Goal: Task Accomplishment & Management: Complete application form

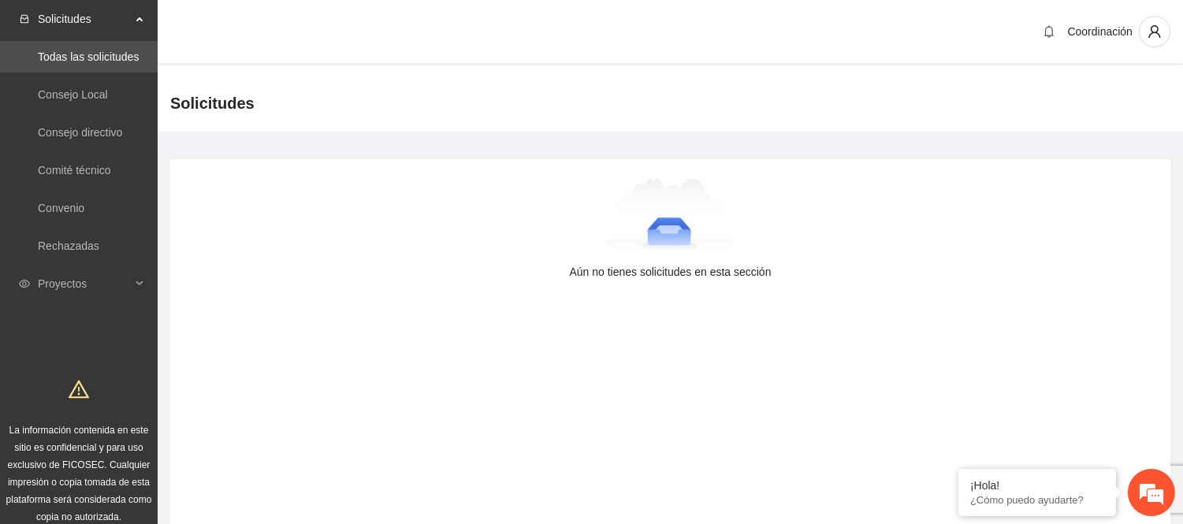
click at [88, 303] on div "Solicitudes Todas las solicitudes Consejo Local Consejo directivo Comité técnic…" at bounding box center [79, 269] width 158 height 539
click at [91, 281] on span "Proyectos" at bounding box center [84, 284] width 93 height 32
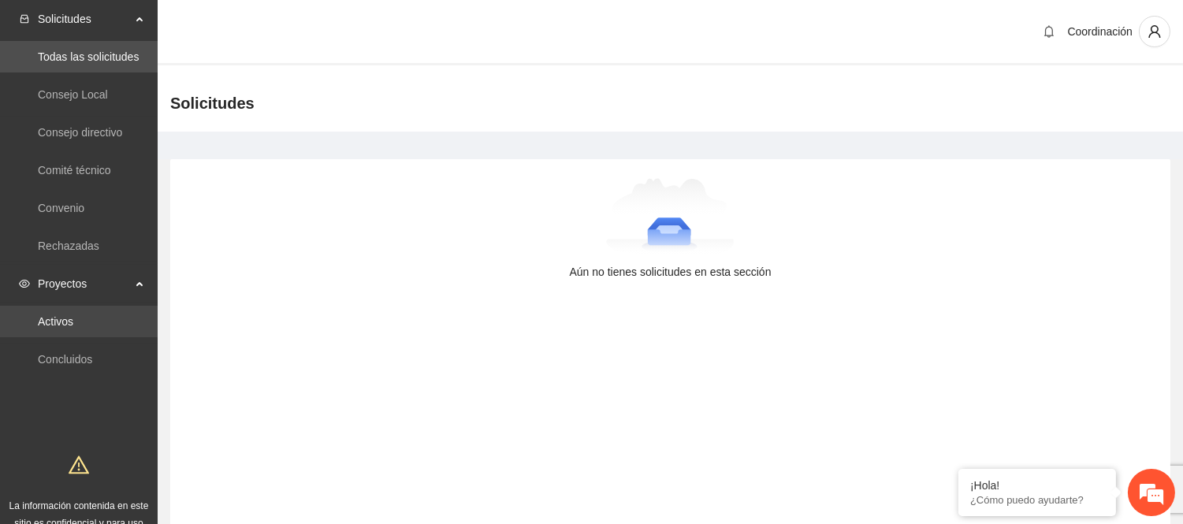
click at [73, 319] on link "Activos" at bounding box center [55, 321] width 35 height 13
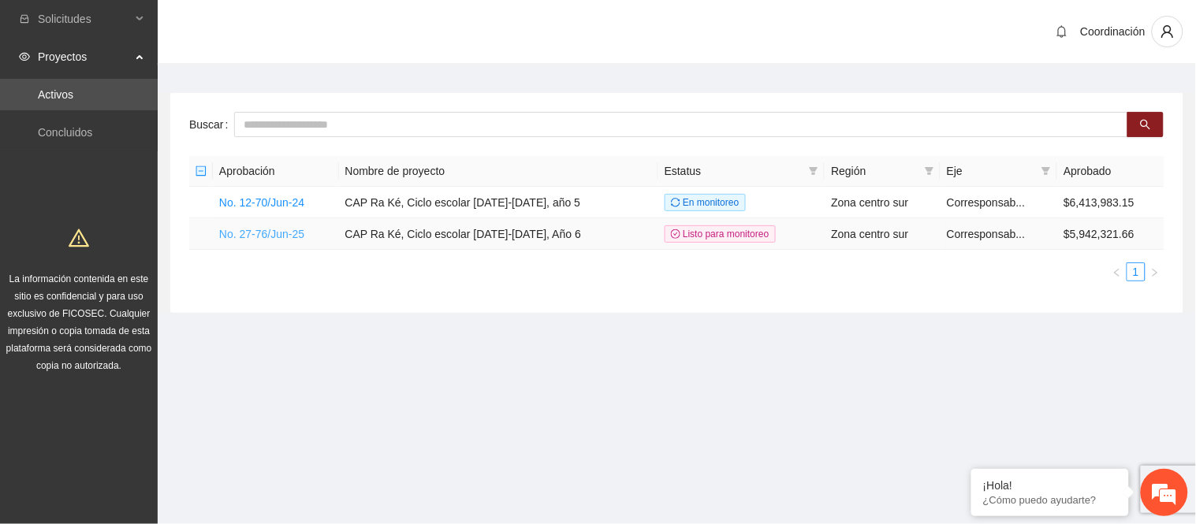
click at [272, 228] on link "No. 27-76/Jun-25" at bounding box center [261, 234] width 85 height 13
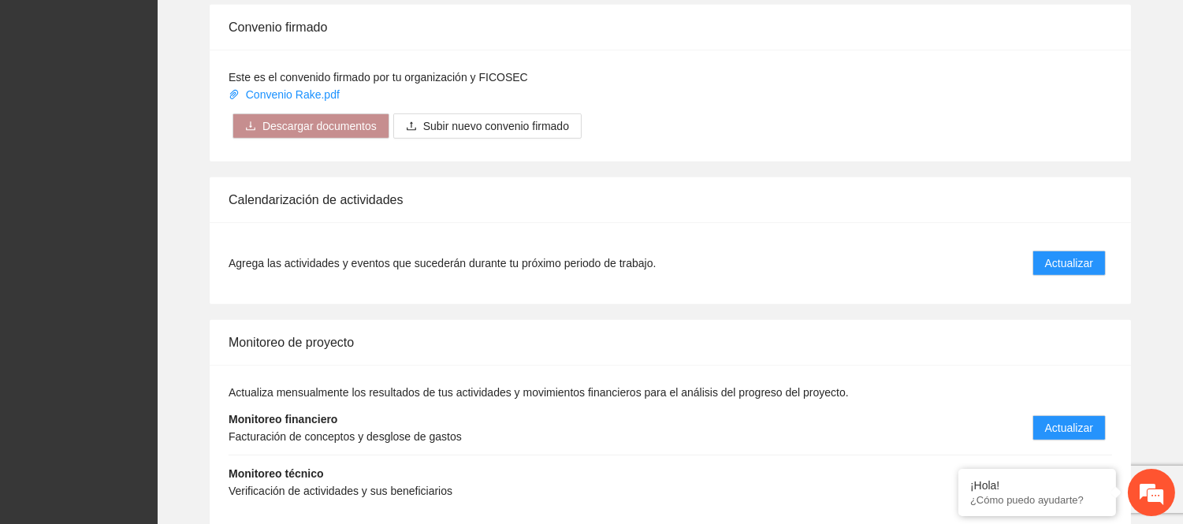
scroll to position [1664, 0]
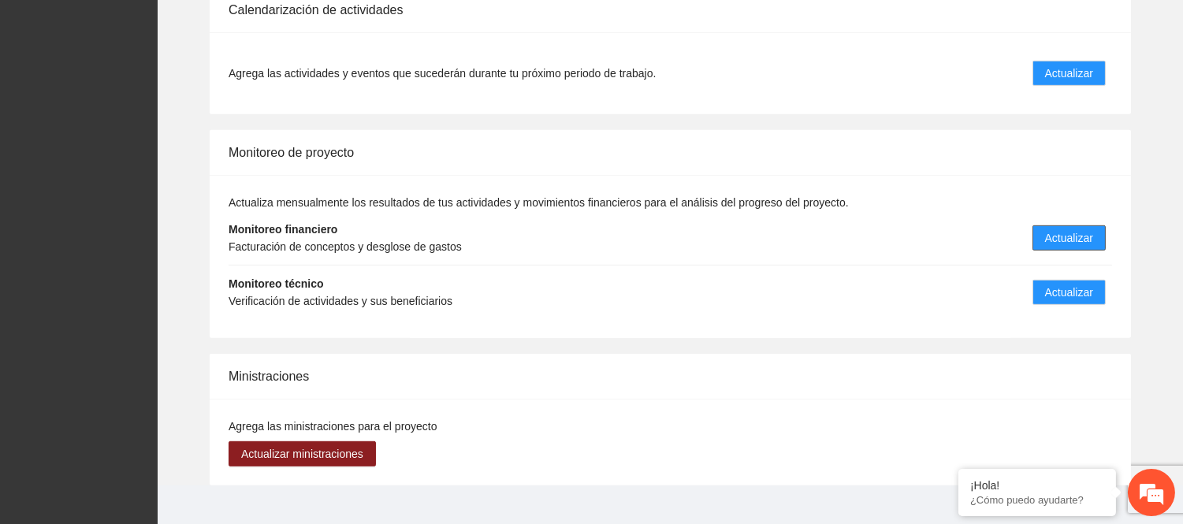
click at [1067, 229] on span "Actualizar" at bounding box center [1069, 237] width 48 height 17
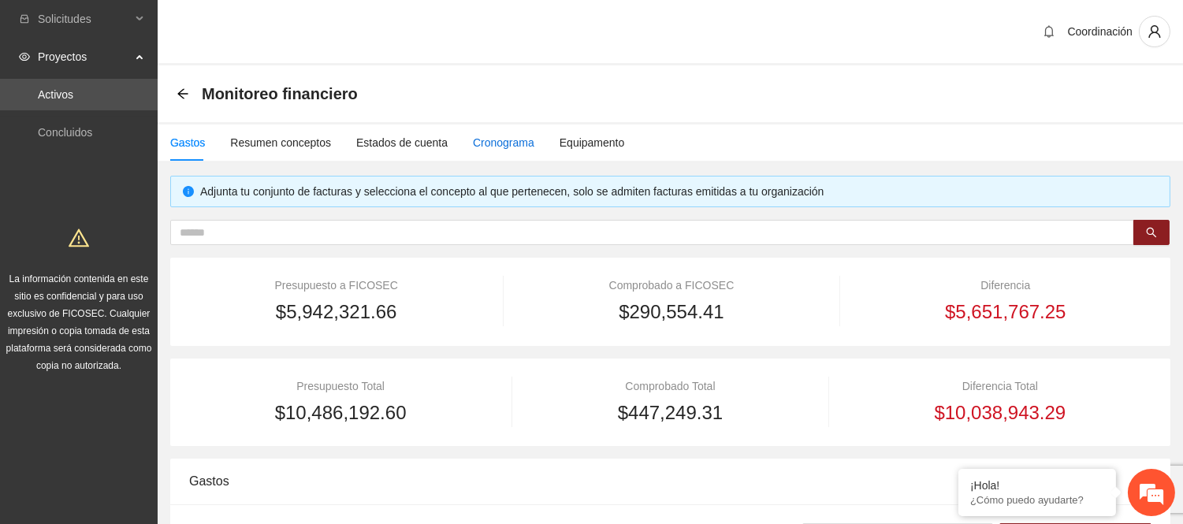
click at [501, 137] on div "Cronograma" at bounding box center [503, 142] width 61 height 17
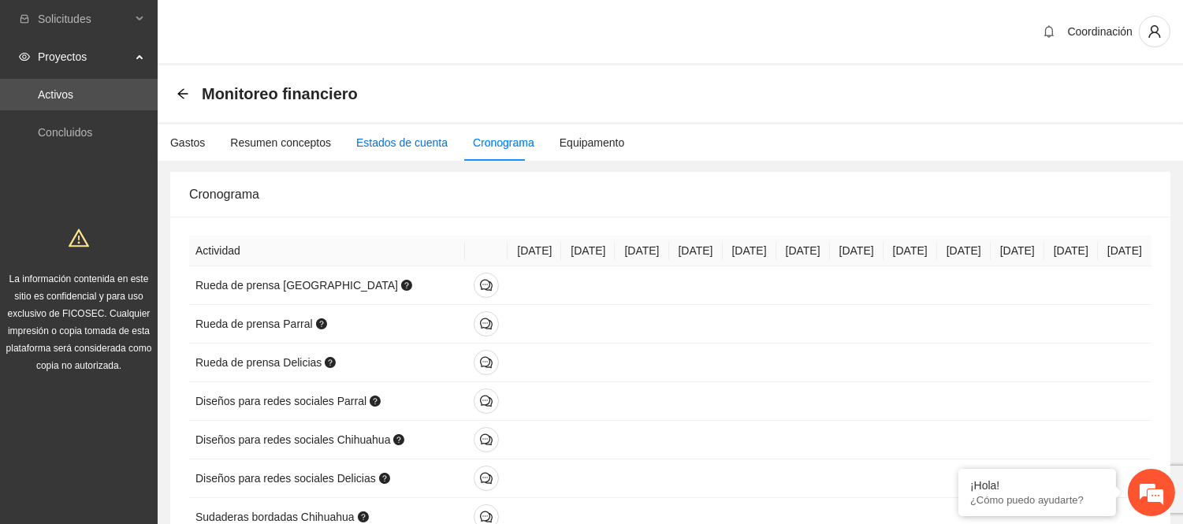
click at [407, 140] on div "Estados de cuenta" at bounding box center [401, 142] width 91 height 17
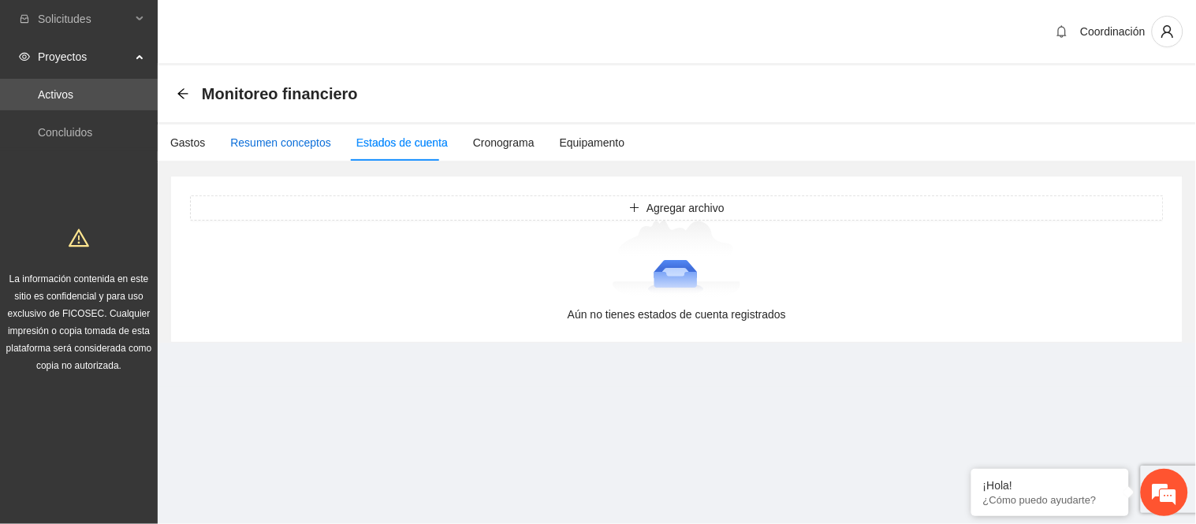
click at [285, 142] on div "Resumen conceptos" at bounding box center [280, 142] width 101 height 17
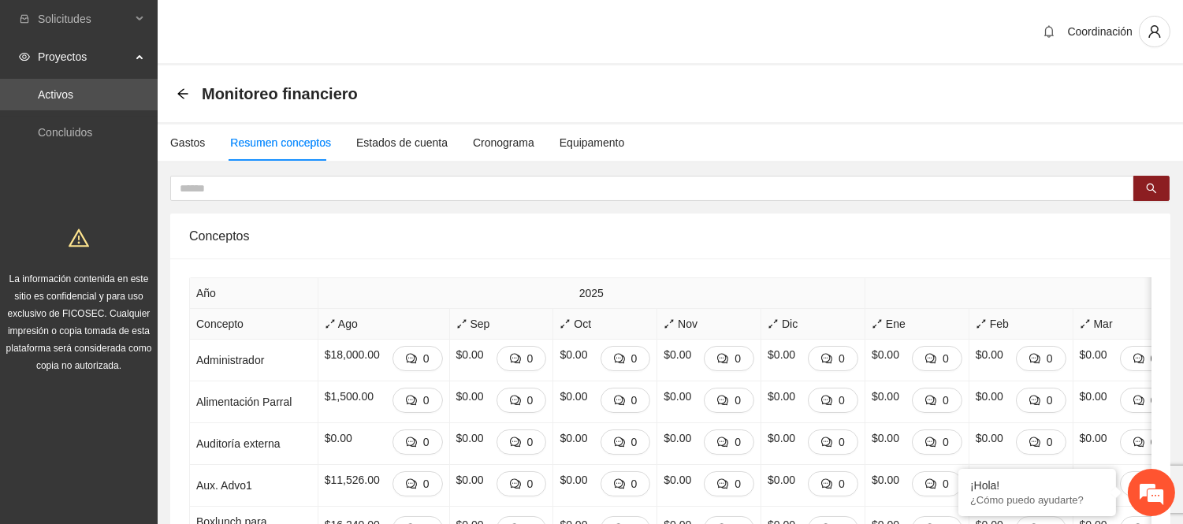
click at [959, 475] on em at bounding box center [959, 471] width 16 height 16
click at [181, 97] on icon "arrow-left" at bounding box center [183, 94] width 13 height 13
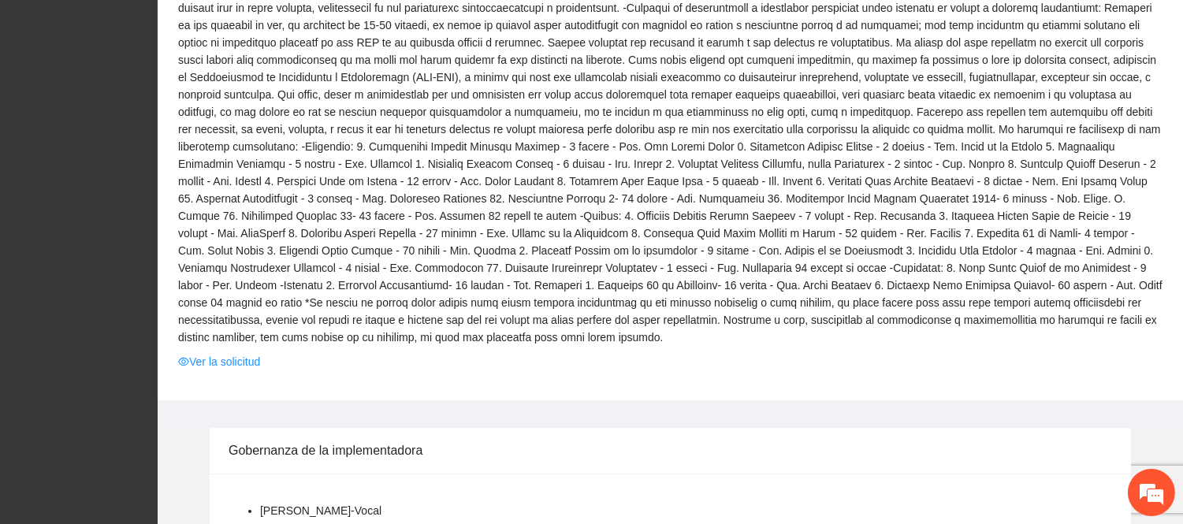
scroll to position [350, 0]
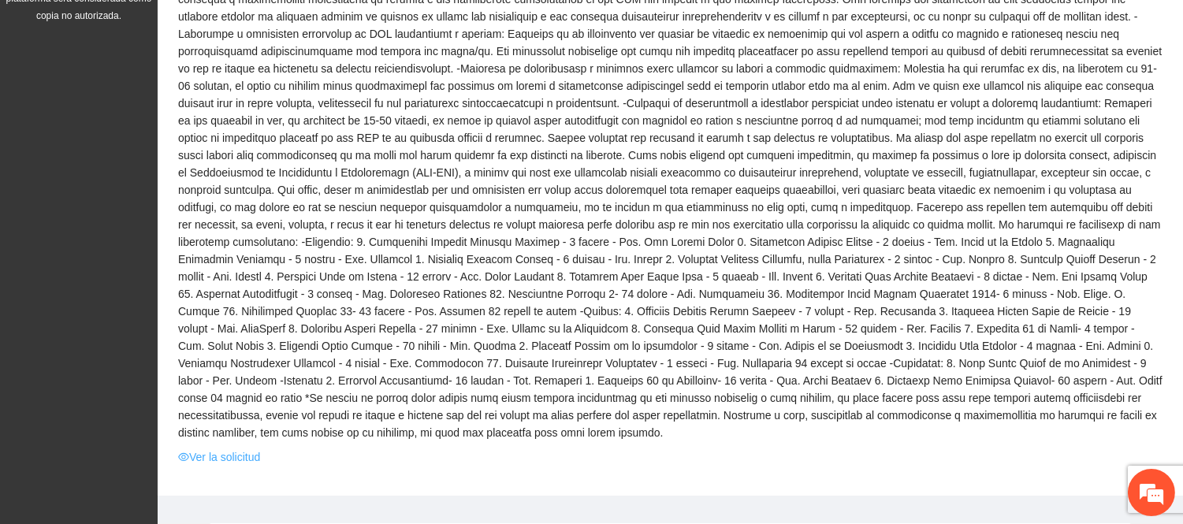
click at [207, 449] on link "Ver la solicitud" at bounding box center [219, 457] width 82 height 17
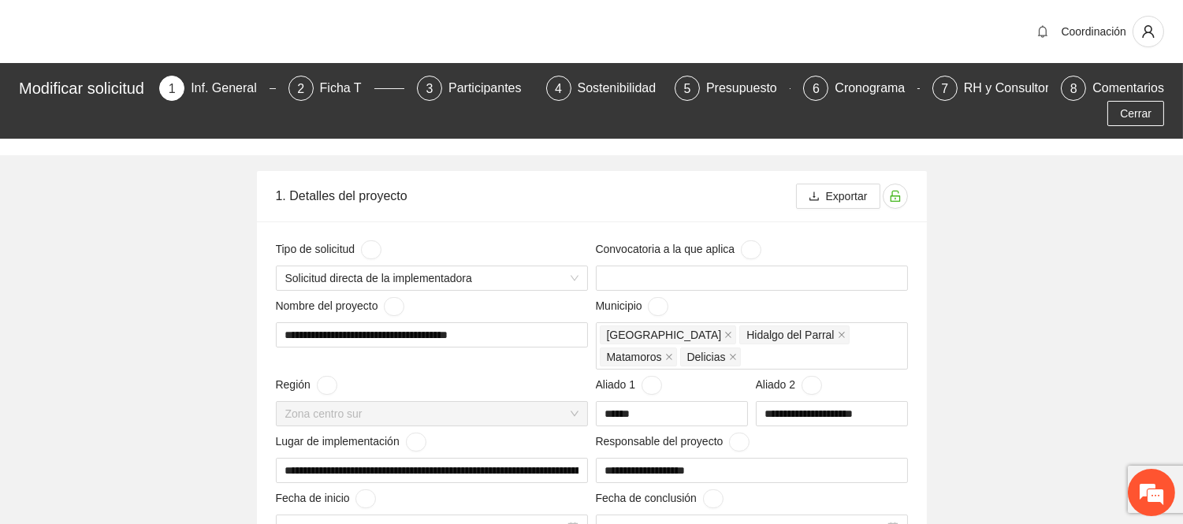
type input "**********"
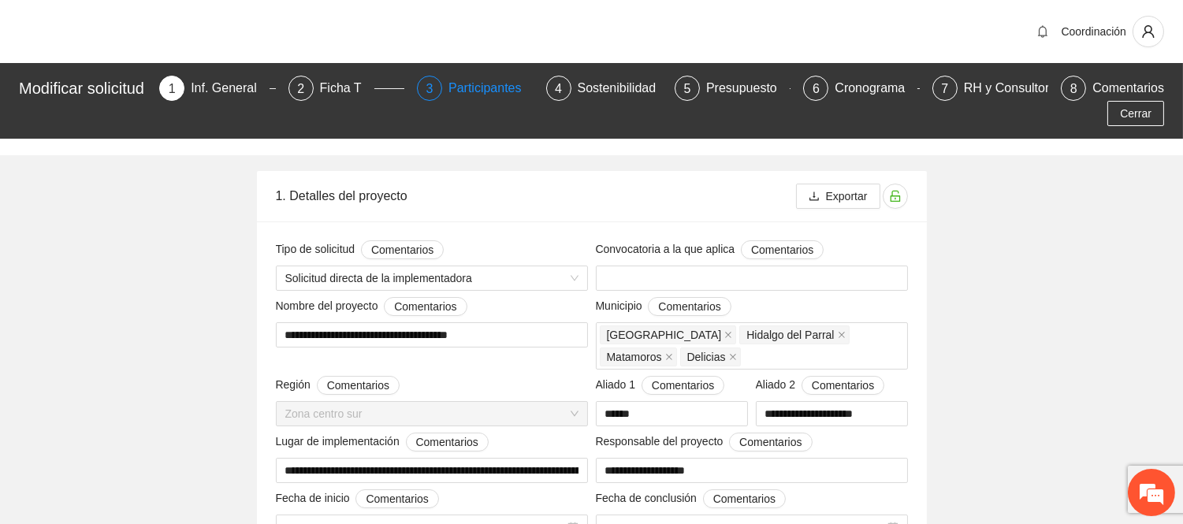
click at [490, 91] on div "Participantes" at bounding box center [492, 88] width 86 height 25
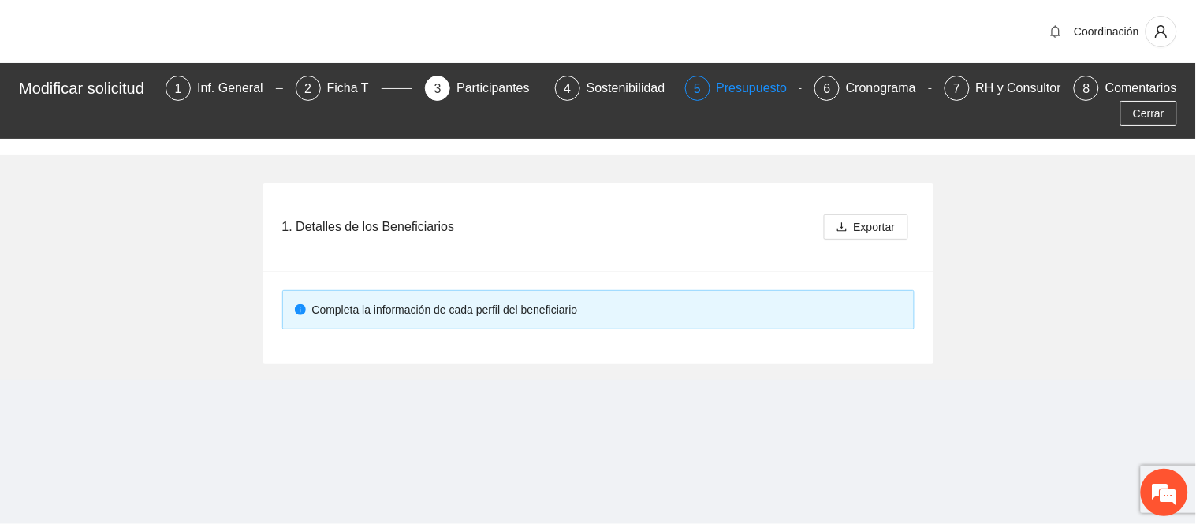
click at [776, 99] on div "Presupuesto" at bounding box center [759, 88] width 84 height 25
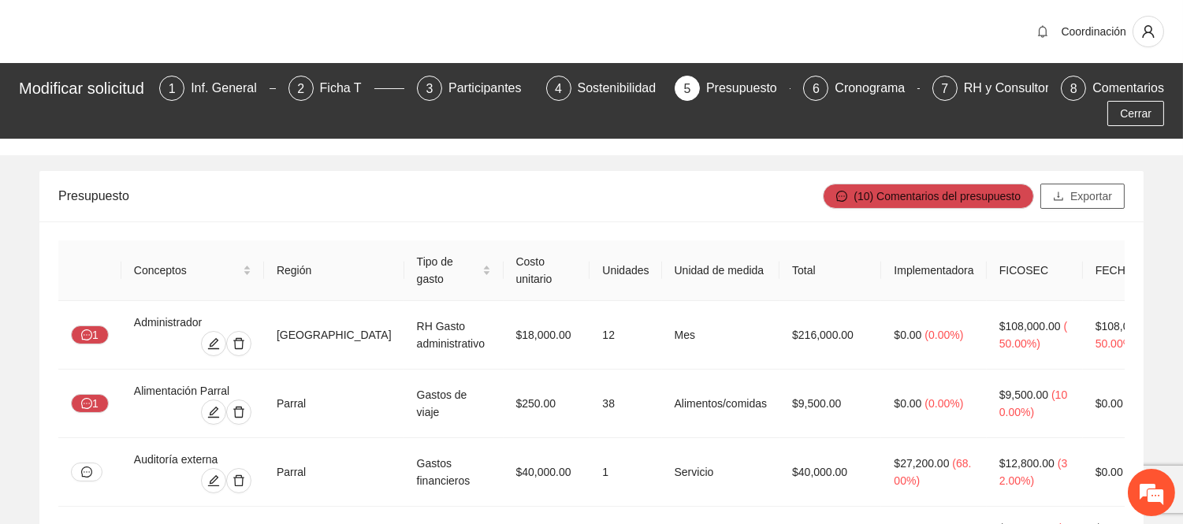
click at [1086, 188] on span "Exportar" at bounding box center [1092, 196] width 42 height 17
